Goal: Information Seeking & Learning: Find specific fact

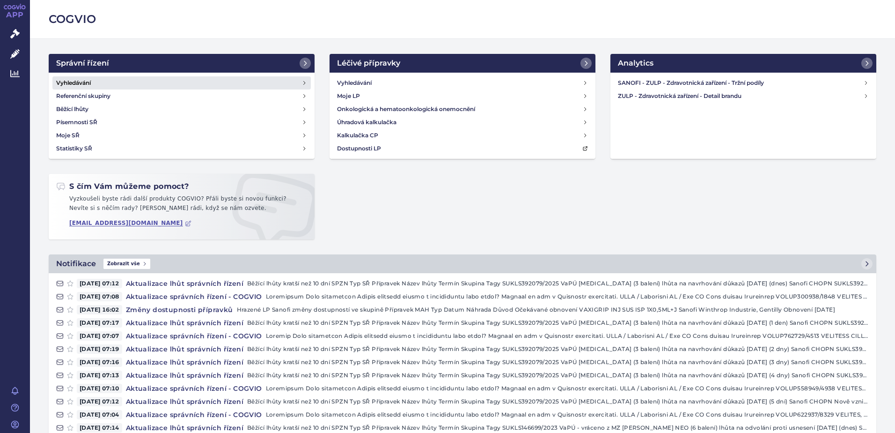
click at [96, 82] on link "Vyhledávání" at bounding box center [181, 82] width 258 height 13
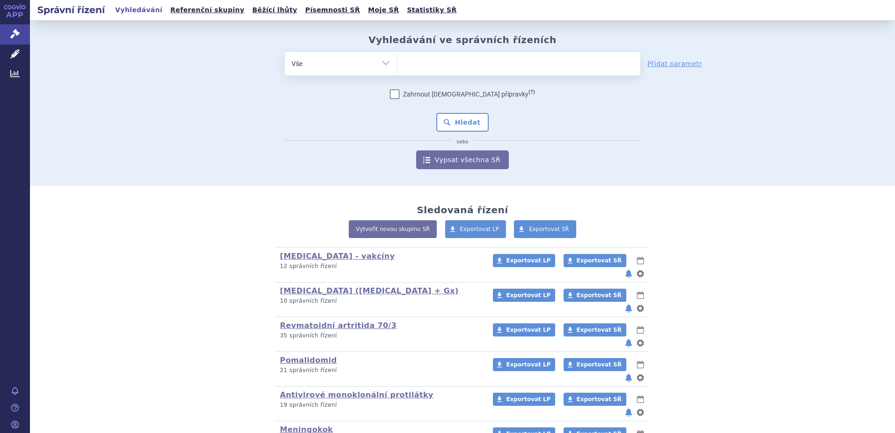
click at [429, 60] on ul at bounding box center [519, 62] width 243 height 20
click at [398, 60] on select at bounding box center [397, 63] width 0 height 23
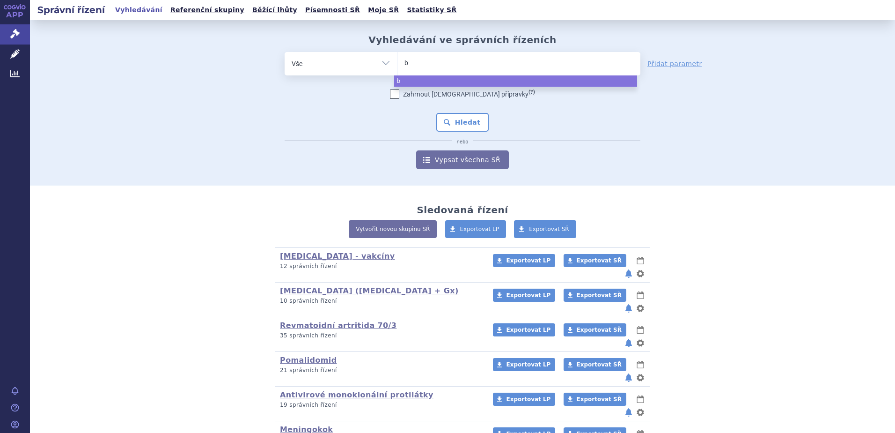
type input "be"
type input "bey"
type input "beyf"
type input "beyfor"
type input "beyfort"
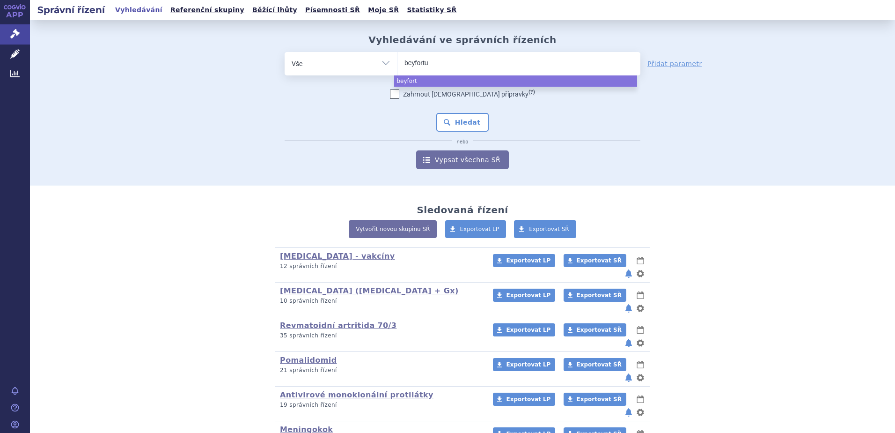
type input "beyfortus"
select select "beyfortus"
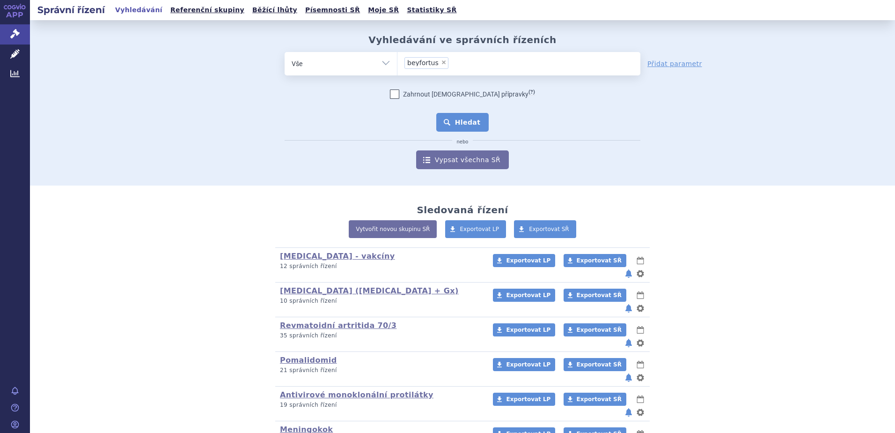
click at [451, 119] on button "Hledat" at bounding box center [462, 122] width 53 height 19
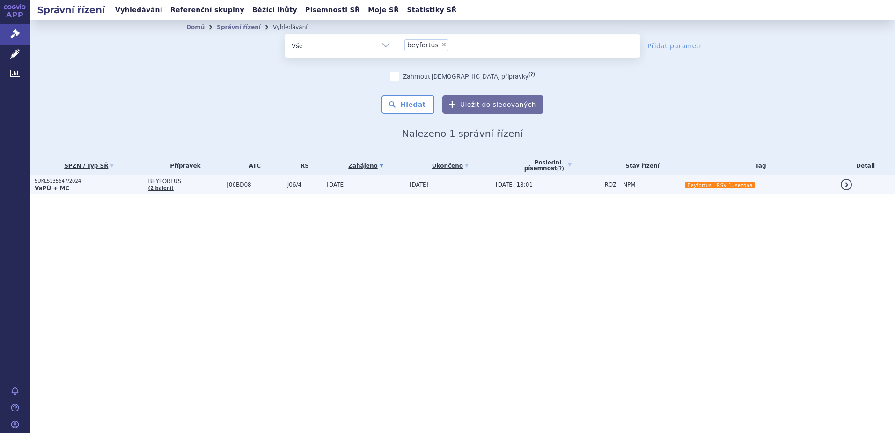
click at [195, 184] on span "BEYFORTUS" at bounding box center [185, 181] width 74 height 7
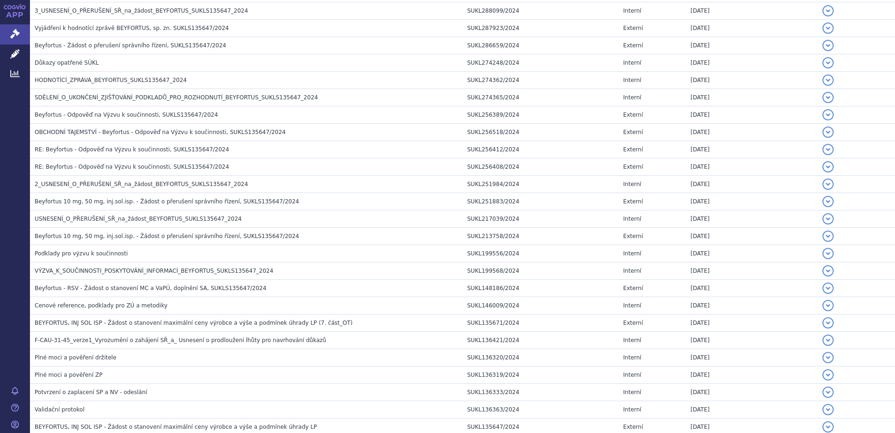
scroll to position [731, 0]
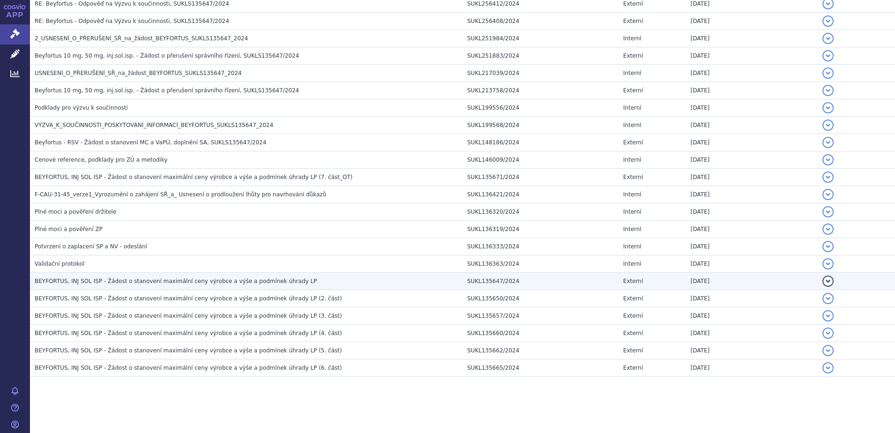
click at [134, 275] on td "BEYFORTUS, INJ SOL ISP - Žádost o stanovení maximální ceny výrobce a výše a pod…" at bounding box center [246, 281] width 433 height 17
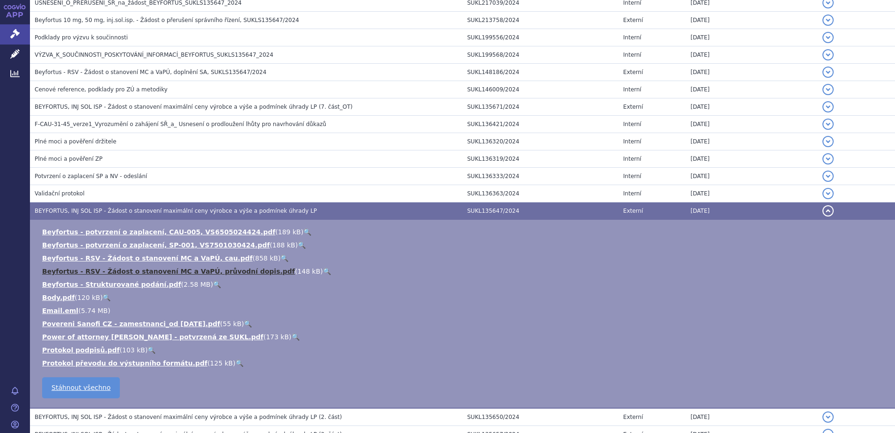
scroll to position [825, 0]
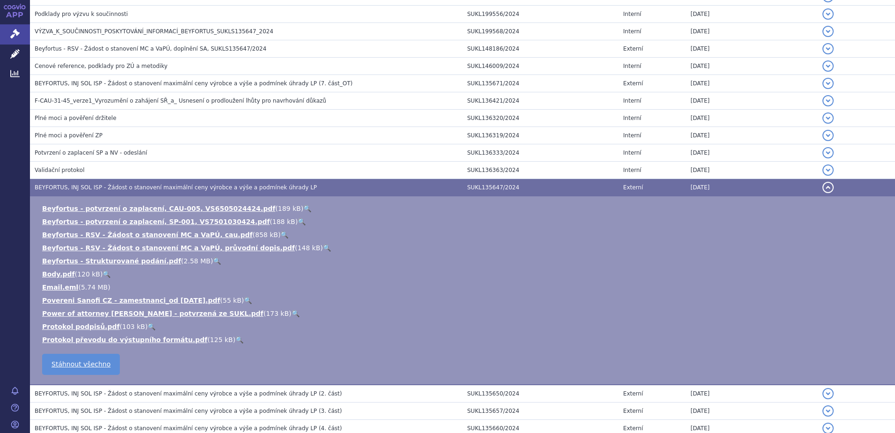
click at [213, 261] on link "🔍" at bounding box center [217, 260] width 8 height 7
